Goal: Information Seeking & Learning: Learn about a topic

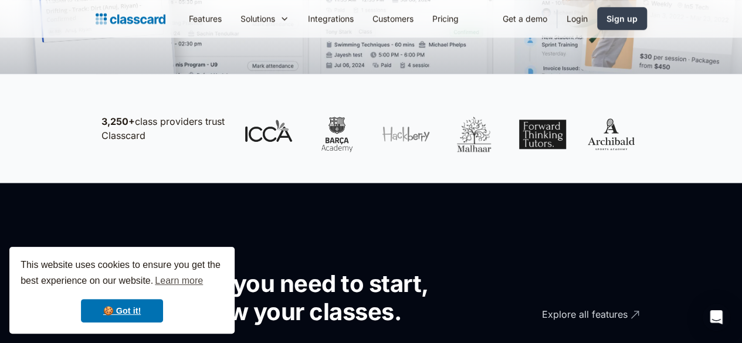
scroll to position [487, 0]
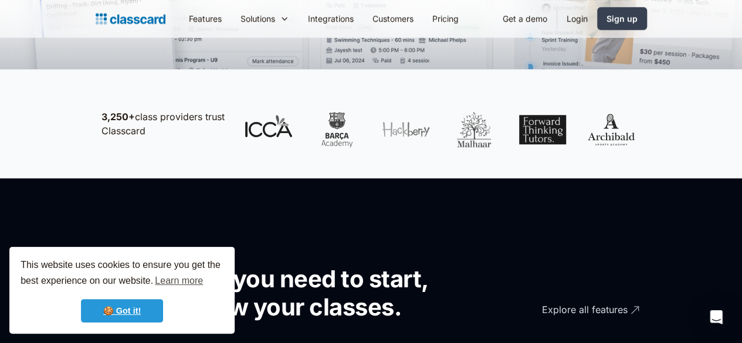
click at [150, 306] on link "🍪 Got it!" at bounding box center [122, 310] width 82 height 23
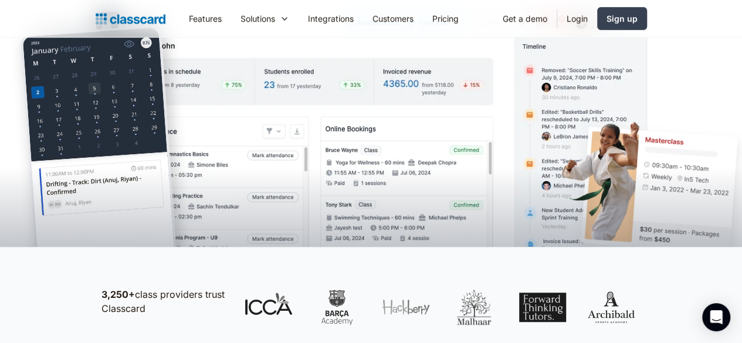
scroll to position [0, 0]
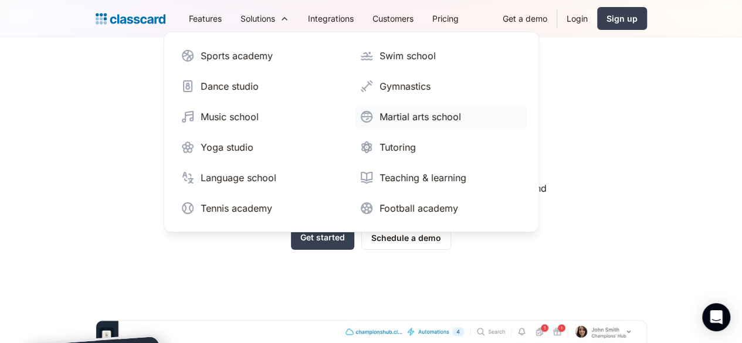
click at [380, 117] on div "Martial arts school" at bounding box center [421, 117] width 82 height 14
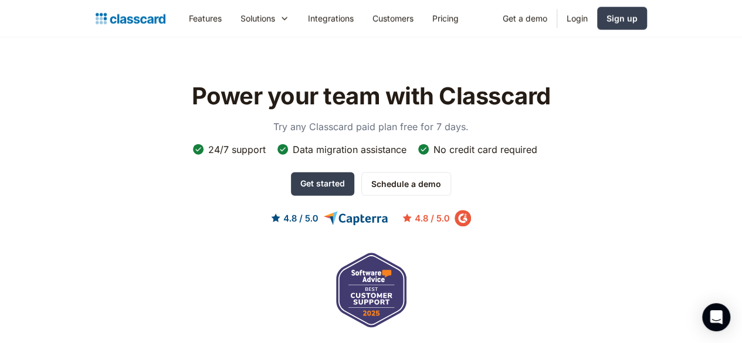
scroll to position [3714, 0]
